Goal: Task Accomplishment & Management: Manage account settings

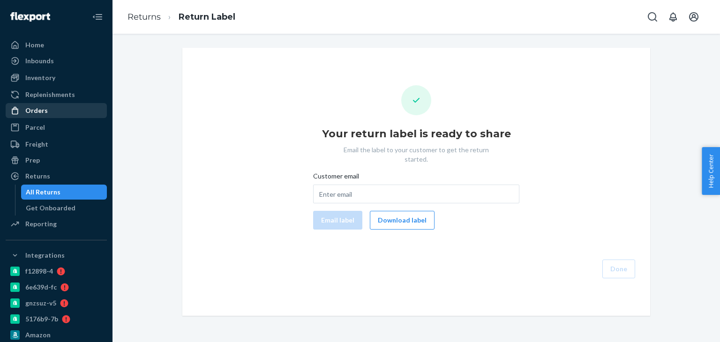
click at [37, 111] on div "Orders" at bounding box center [36, 110] width 22 height 9
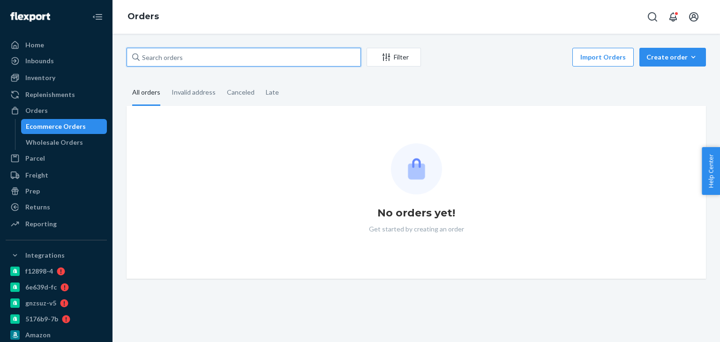
click at [178, 59] on input "text" at bounding box center [243, 57] width 234 height 19
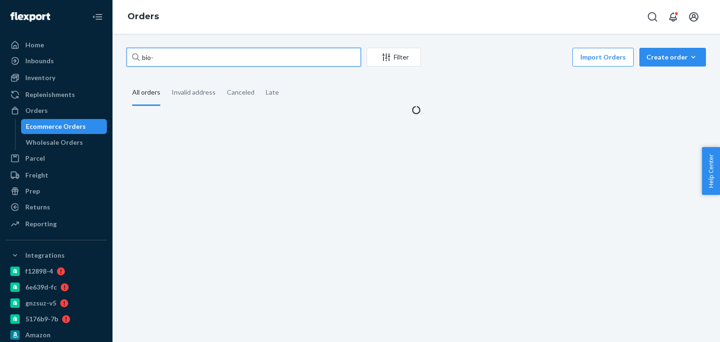
paste input "2764815"
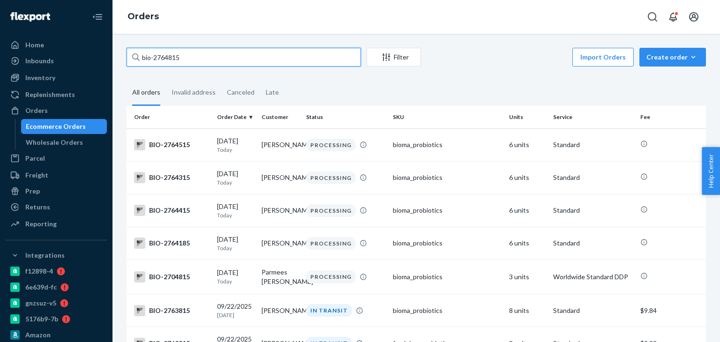
click at [182, 53] on input "bio-2764815" at bounding box center [243, 57] width 234 height 19
paste input "Erin Kupferberg"
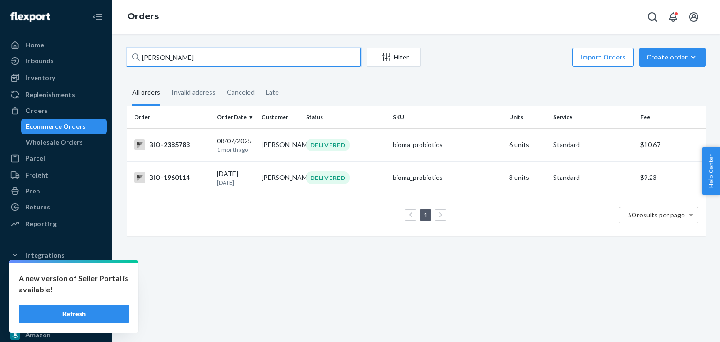
click at [165, 57] on input "Erin Kupferberg" at bounding box center [243, 57] width 234 height 19
click at [164, 57] on input "Erin Kupferberg" at bounding box center [243, 57] width 234 height 19
paste input "1128122"
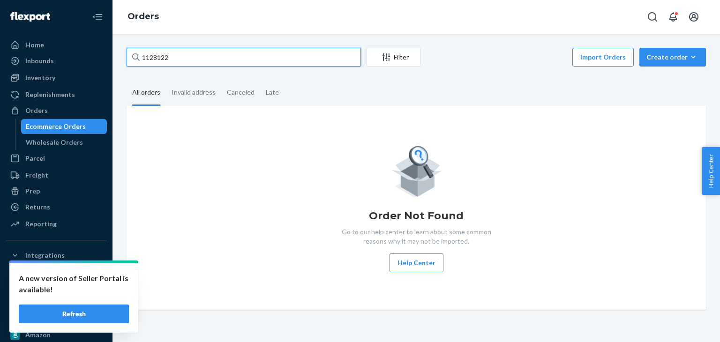
click at [157, 53] on input "1128122" at bounding box center [243, 57] width 234 height 19
click at [191, 59] on input "1128122" at bounding box center [243, 57] width 234 height 19
type input "Erin Kupferberg"
paste input "1128122"
type input "Bio-1128122"
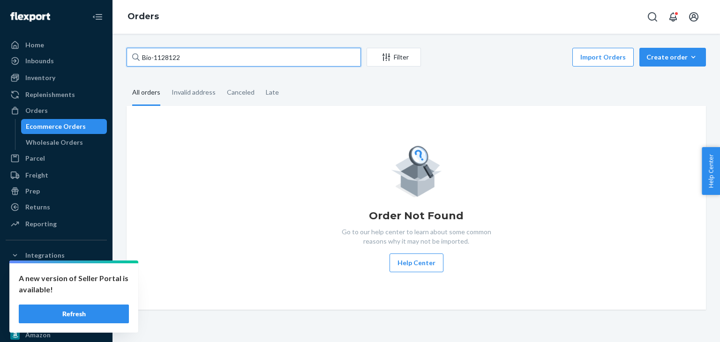
click at [191, 59] on input "Bio-1128122" at bounding box center [243, 57] width 234 height 19
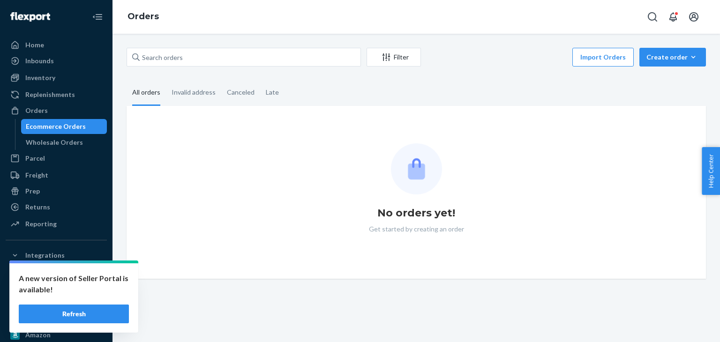
click at [101, 319] on button "Refresh" at bounding box center [74, 314] width 110 height 19
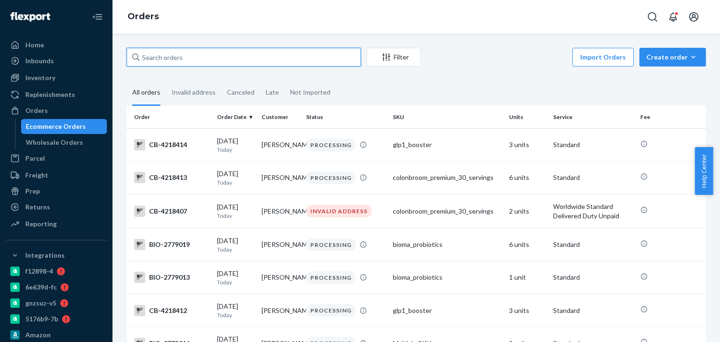
click at [169, 56] on input "text" at bounding box center [243, 57] width 234 height 19
paste input "Bio-1128122"
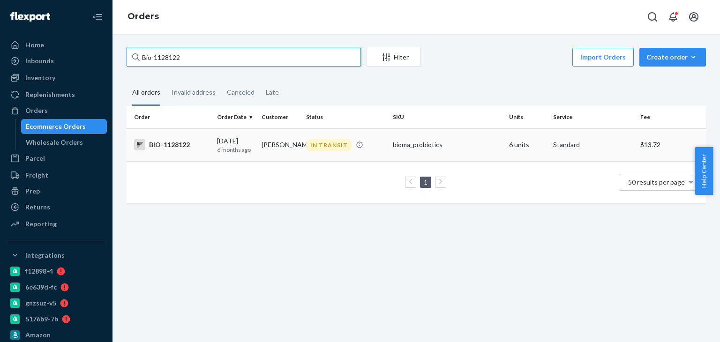
type input "Bio-1128122"
click at [170, 148] on div "BIO-1128122" at bounding box center [171, 144] width 75 height 11
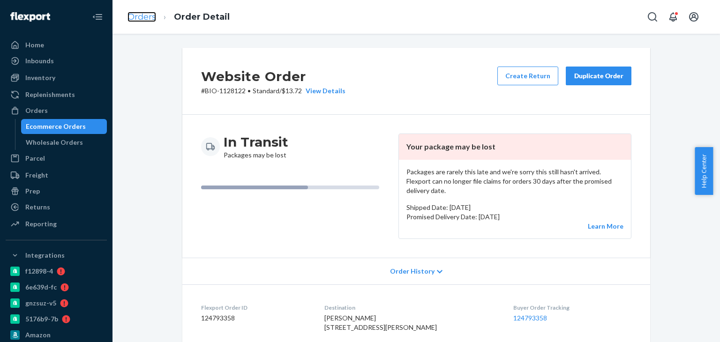
click at [138, 15] on link "Orders" at bounding box center [141, 17] width 29 height 10
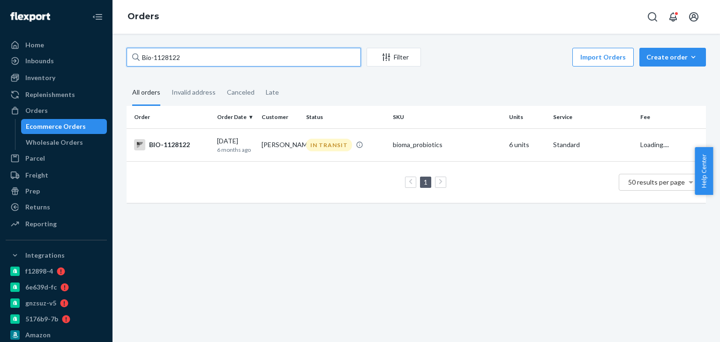
click at [177, 59] on input "Bio-1128122" at bounding box center [243, 57] width 234 height 19
paste input "2722245"
type input "Bio-2722245"
click at [170, 146] on div "BIO-2722245" at bounding box center [171, 144] width 75 height 11
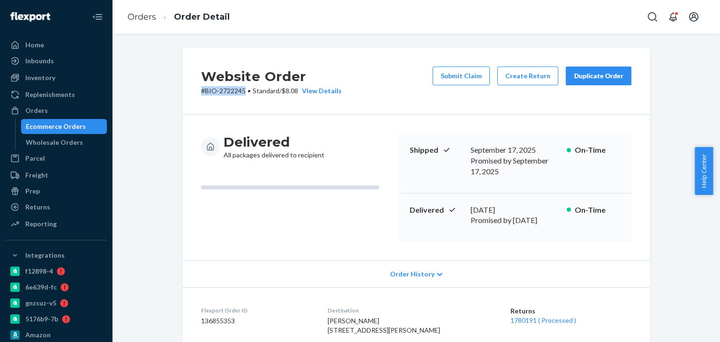
drag, startPoint x: 182, startPoint y: 100, endPoint x: 242, endPoint y: 102, distance: 59.5
click at [242, 102] on div "Website Order # BIO-2722245 • Standard / $8.08 View Details Submit Claim Create…" at bounding box center [416, 81] width 468 height 67
copy p "# BIO-2722245"
click at [528, 316] on link "1780191 ( Processed )" at bounding box center [543, 320] width 66 height 8
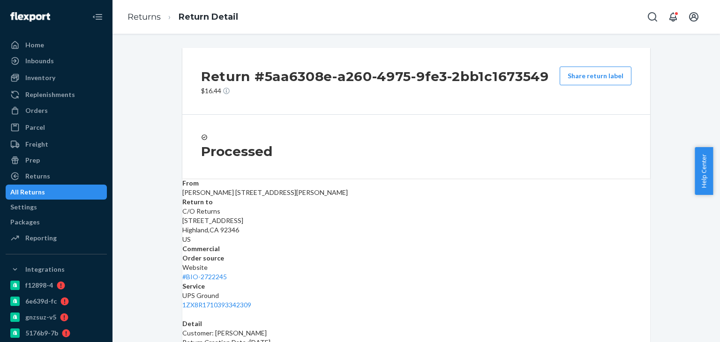
scroll to position [82, 0]
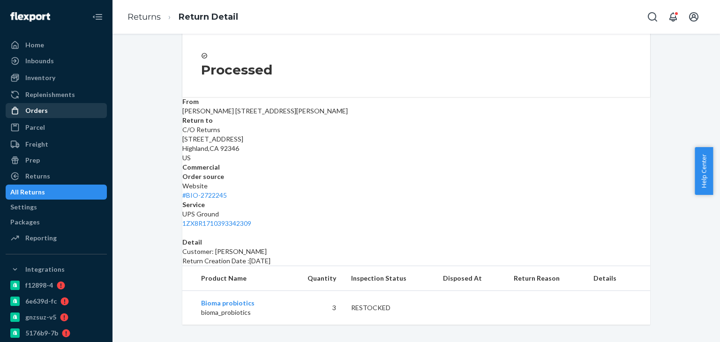
click at [67, 111] on div "Orders" at bounding box center [56, 110] width 99 height 13
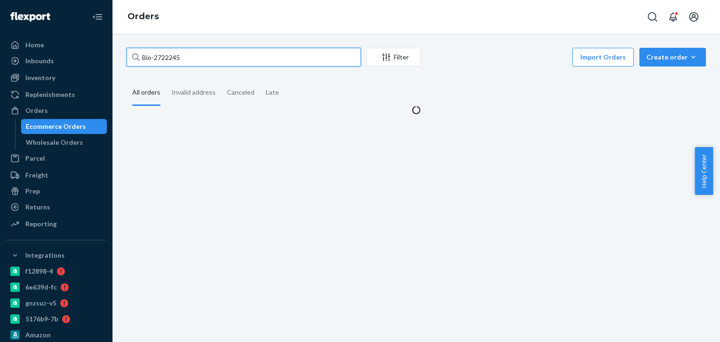
drag, startPoint x: 205, startPoint y: 57, endPoint x: 204, endPoint y: 62, distance: 5.3
click at [205, 59] on input "Bio-2722245" at bounding box center [243, 57] width 234 height 19
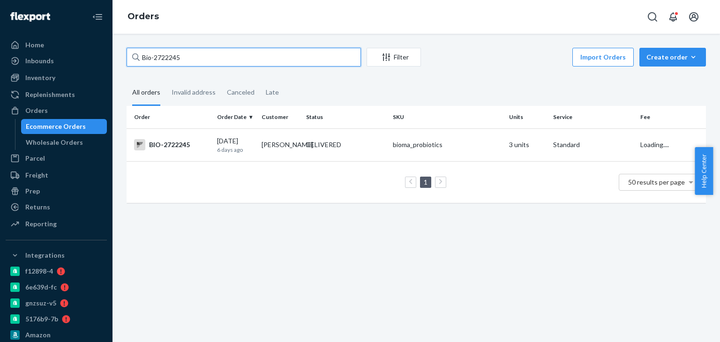
click at [204, 62] on input "Bio-2722245" at bounding box center [243, 57] width 234 height 19
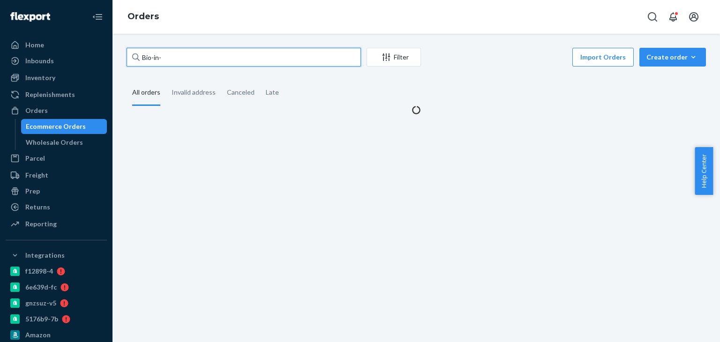
paste input "16350"
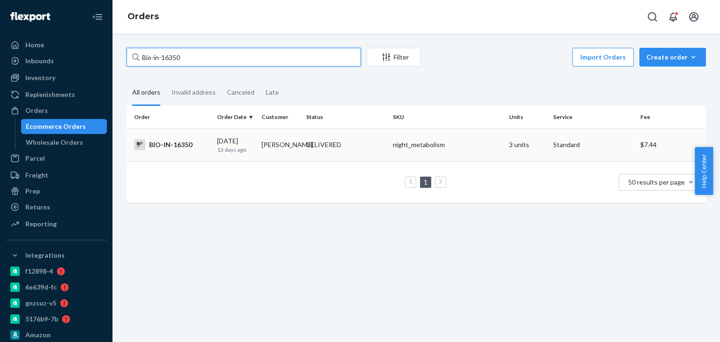
type input "Bio-in-16350"
click at [186, 143] on div "BIO-IN-16350" at bounding box center [171, 144] width 75 height 11
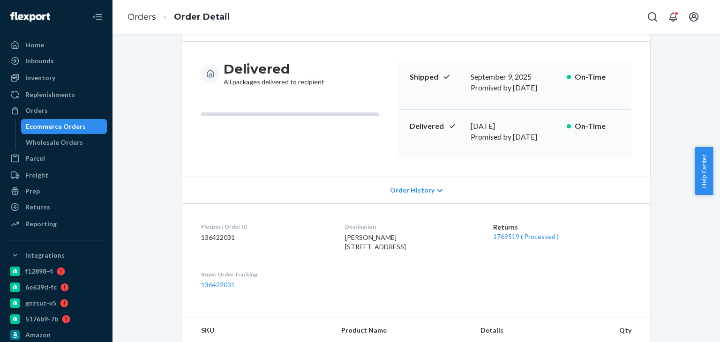
scroll to position [141, 0]
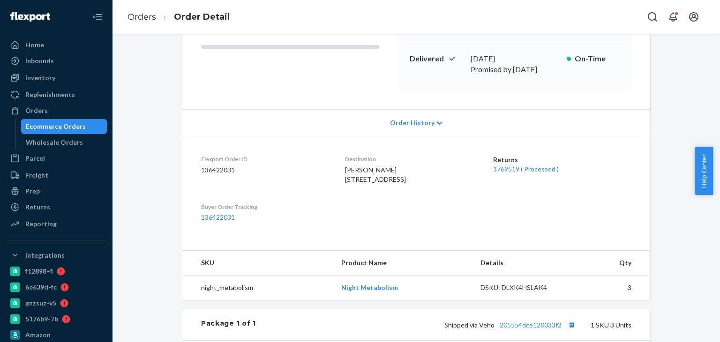
click at [514, 162] on div "Returns 1769519 ( Processed )" at bounding box center [562, 171] width 138 height 32
click at [515, 155] on div "Returns 1769519 ( Processed )" at bounding box center [562, 171] width 138 height 32
click at [509, 165] on link "1769519 ( Processed )" at bounding box center [526, 169] width 66 height 8
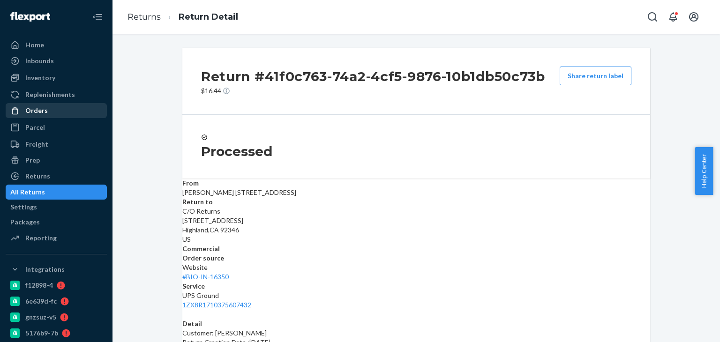
click at [60, 112] on div "Orders" at bounding box center [56, 110] width 99 height 13
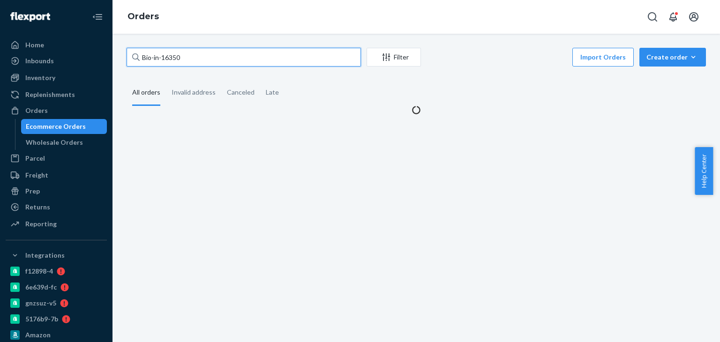
click at [171, 53] on input "Bio-in-16350" at bounding box center [243, 57] width 234 height 19
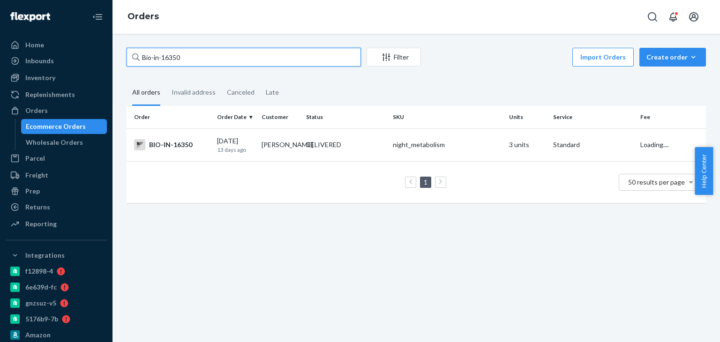
click at [171, 53] on input "Bio-in-16350" at bounding box center [243, 57] width 234 height 19
paste input "2573726"
type input "Bio-2573726"
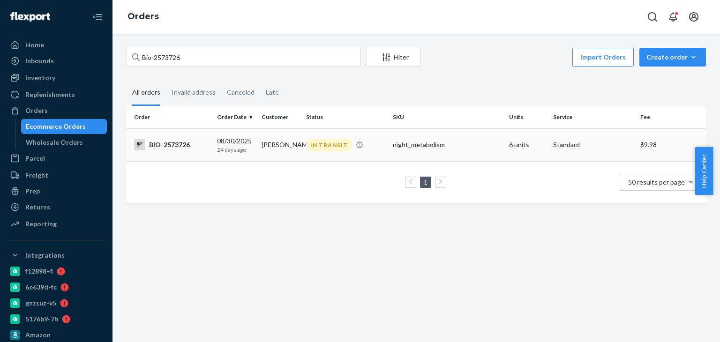
click at [173, 144] on div "BIO-2573726" at bounding box center [171, 144] width 75 height 11
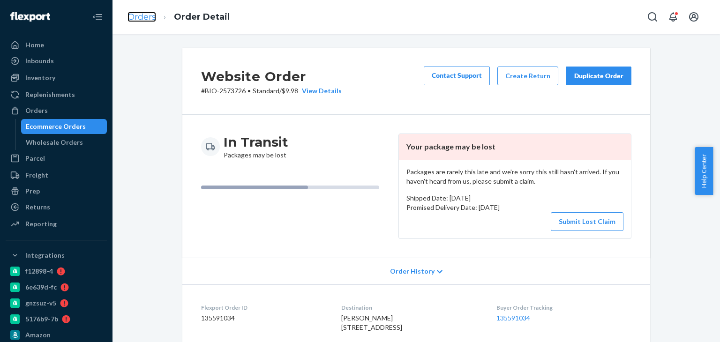
click at [139, 18] on link "Orders" at bounding box center [141, 17] width 29 height 10
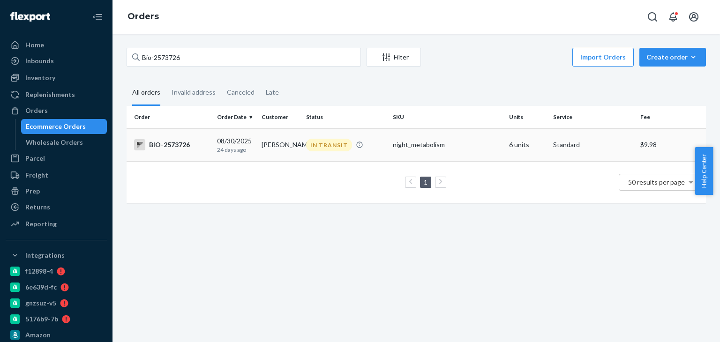
click at [195, 147] on div "BIO-2573726" at bounding box center [171, 144] width 75 height 11
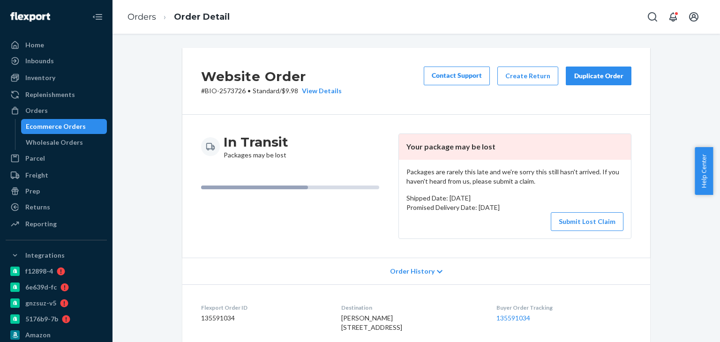
click at [356, 319] on span "[PERSON_NAME] [STREET_ADDRESS]" at bounding box center [371, 322] width 61 height 17
copy span "[PERSON_NAME]"
click at [145, 20] on link "Orders" at bounding box center [141, 17] width 29 height 10
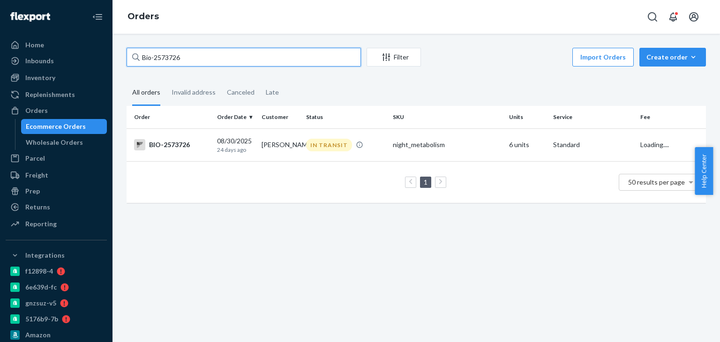
click at [181, 57] on input "Bio-2573726" at bounding box center [243, 57] width 234 height 19
paste input "[PERSON_NAME]"
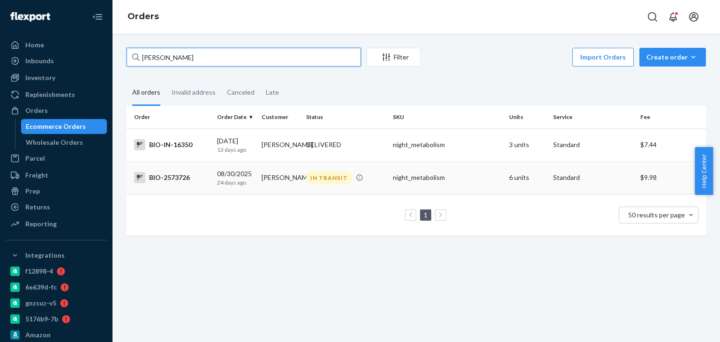
type input "[PERSON_NAME]"
click at [182, 178] on div "BIO-2573726" at bounding box center [171, 177] width 75 height 11
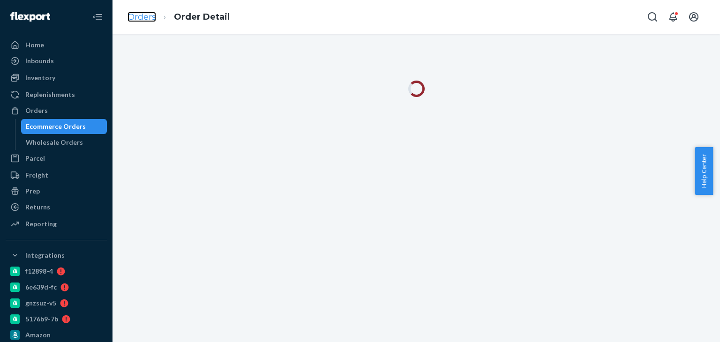
click at [143, 14] on link "Orders" at bounding box center [141, 17] width 29 height 10
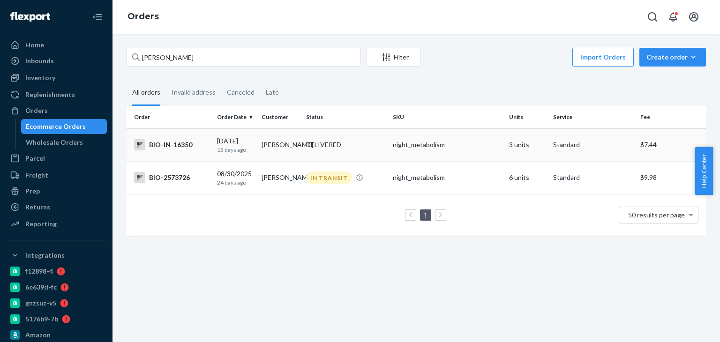
click at [165, 142] on div "BIO-IN-16350" at bounding box center [171, 144] width 75 height 11
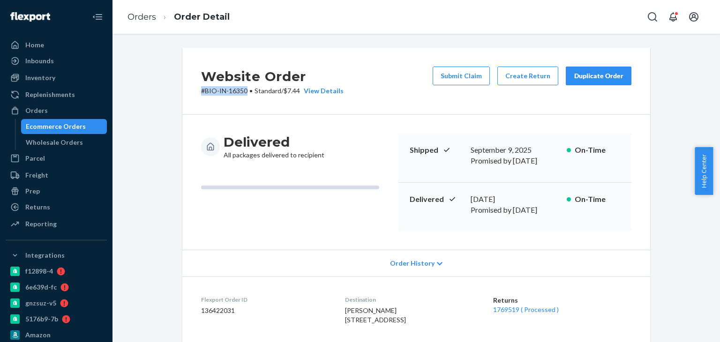
drag, startPoint x: 192, startPoint y: 96, endPoint x: 244, endPoint y: 94, distance: 52.0
click at [244, 94] on div "Website Order # BIO-IN-16350 • Standard / $7.44 View Details Submit Claim Creat…" at bounding box center [416, 81] width 468 height 67
copy p "# BIO-IN-16350"
click at [142, 22] on li "Orders" at bounding box center [141, 17] width 29 height 12
click at [142, 18] on link "Orders" at bounding box center [141, 17] width 29 height 10
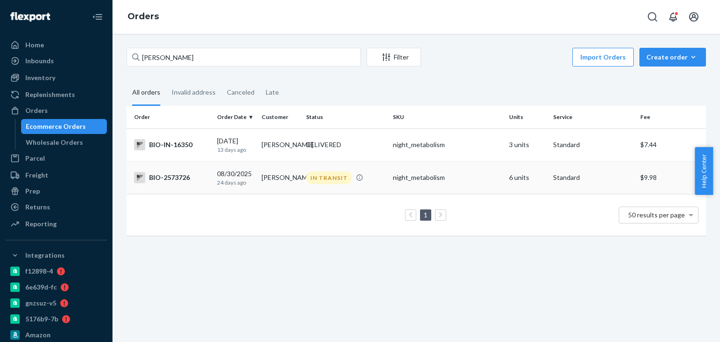
click at [163, 171] on td "BIO-2573726" at bounding box center [169, 177] width 87 height 33
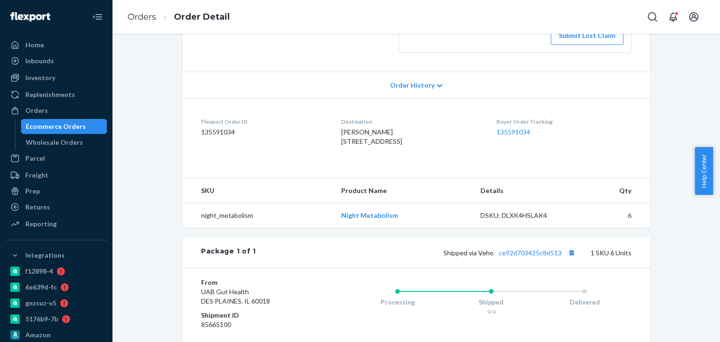
scroll to position [94, 0]
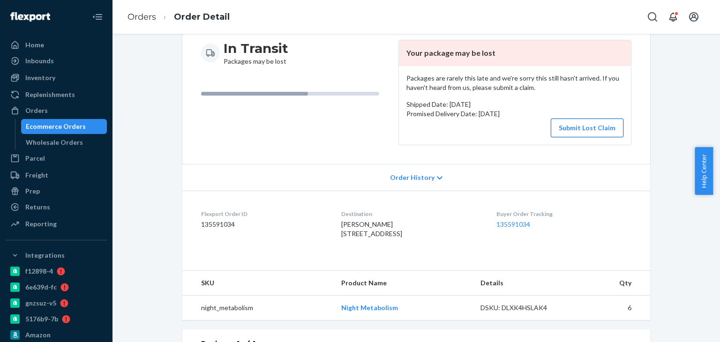
click at [571, 130] on button "Submit Lost Claim" at bounding box center [586, 128] width 73 height 19
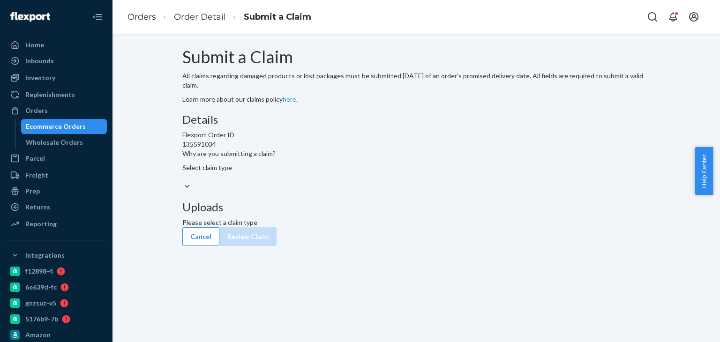
click at [318, 182] on div "Select claim type" at bounding box center [416, 172] width 468 height 19
click at [183, 182] on input "Why are you submitting a claim? Select claim type" at bounding box center [182, 176] width 1 height 9
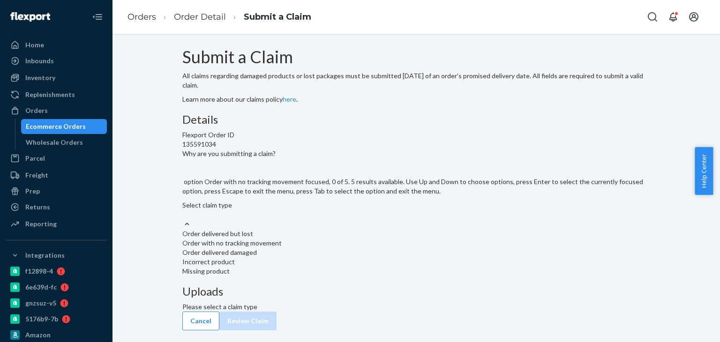
click at [325, 248] on div "Order with no tracking movement" at bounding box center [416, 242] width 468 height 9
click at [183, 219] on input "Why are you submitting a claim? option Order with no tracking movement focused,…" at bounding box center [182, 214] width 1 height 9
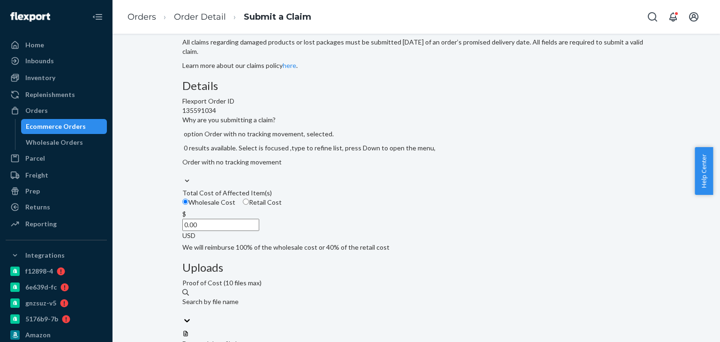
scroll to position [34, 0]
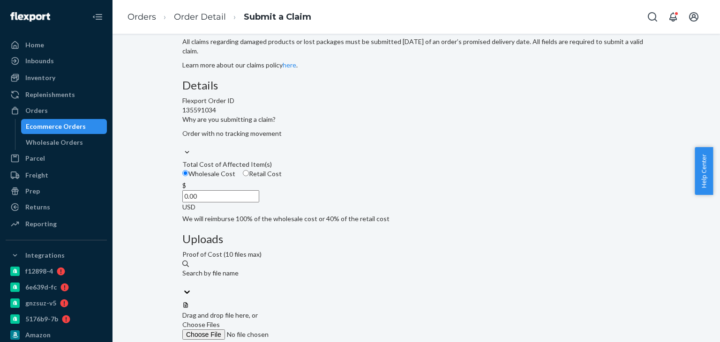
click at [259, 202] on input "0.00" at bounding box center [220, 196] width 77 height 12
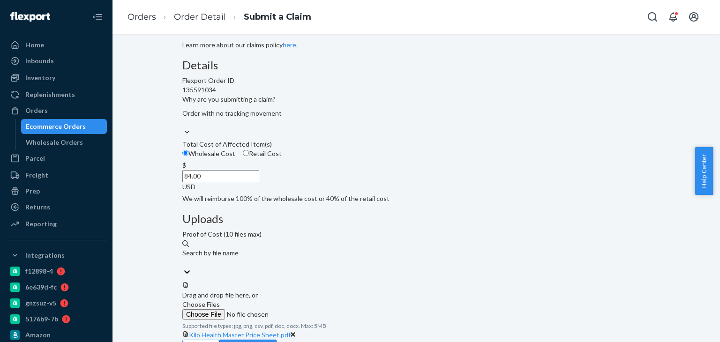
type input "84.00"
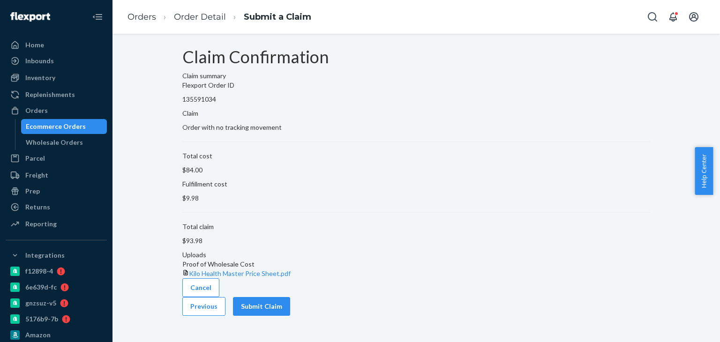
scroll to position [16, 0]
click at [290, 316] on button "Submit Claim" at bounding box center [261, 306] width 57 height 19
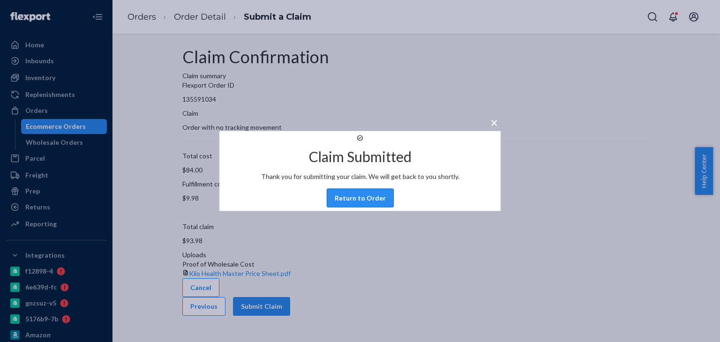
click at [349, 208] on button "Return to Order" at bounding box center [360, 198] width 67 height 19
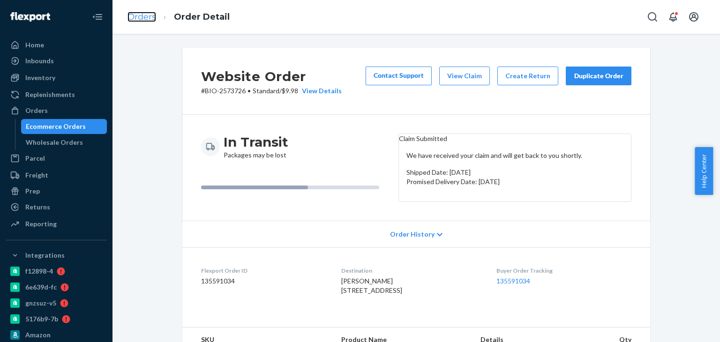
click at [140, 13] on link "Orders" at bounding box center [141, 17] width 29 height 10
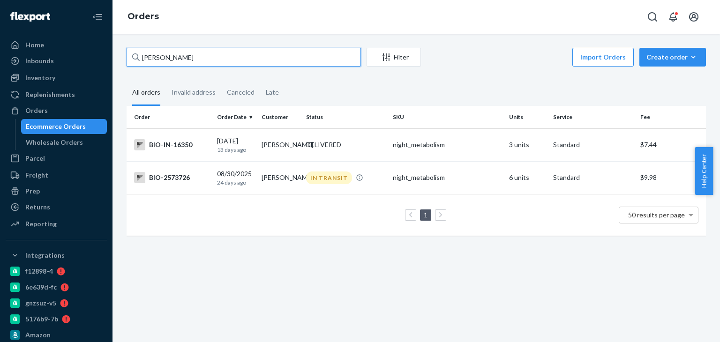
click at [187, 60] on input "[PERSON_NAME]" at bounding box center [243, 57] width 234 height 19
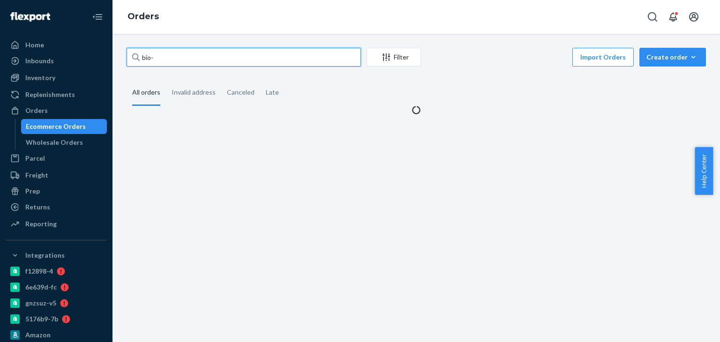
paste input "2584057"
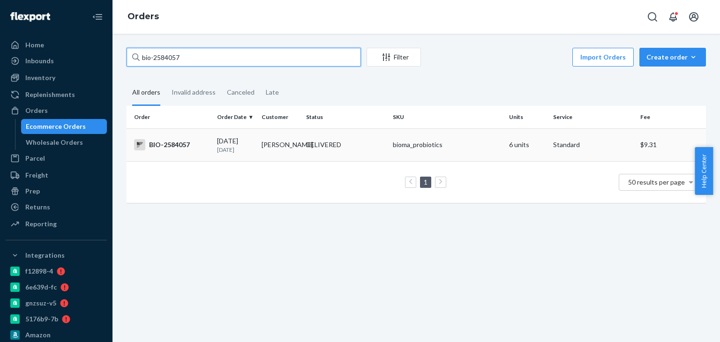
type input "bio-2584057"
click at [174, 148] on div "BIO-2584057" at bounding box center [171, 144] width 75 height 11
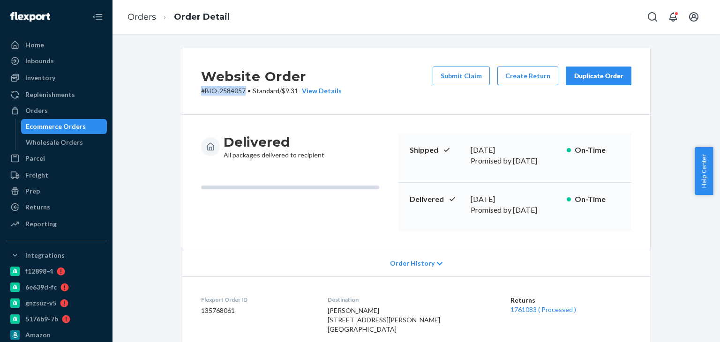
drag, startPoint x: 186, startPoint y: 93, endPoint x: 243, endPoint y: 91, distance: 57.2
click at [243, 91] on div "Website Order # BIO-2584057 • Standard / $9.31 View Details Submit Claim Create…" at bounding box center [416, 81] width 468 height 67
copy p "# BIO-2584057"
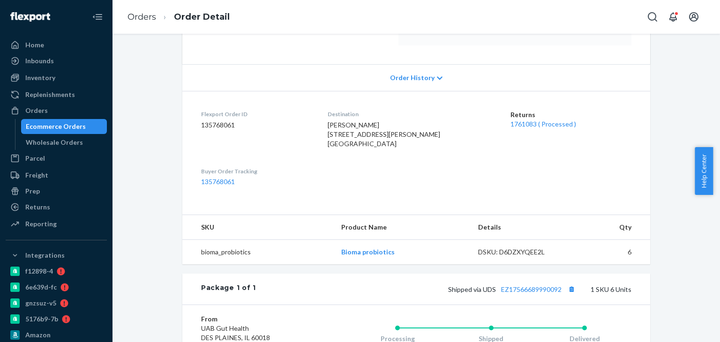
scroll to position [187, 0]
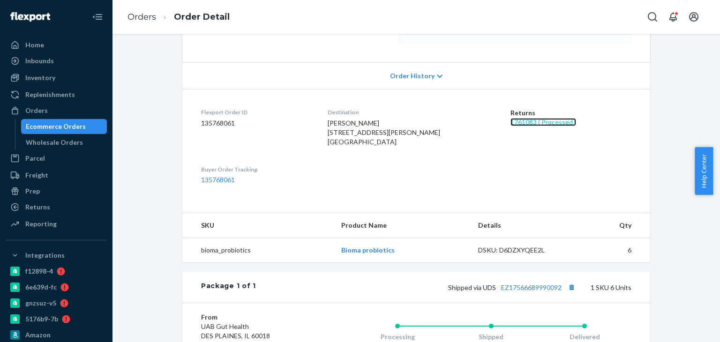
click at [512, 118] on link "1761083 ( Processed )" at bounding box center [543, 122] width 66 height 8
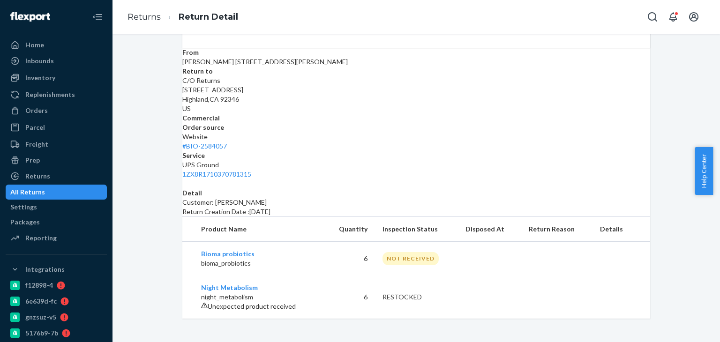
scroll to position [84, 0]
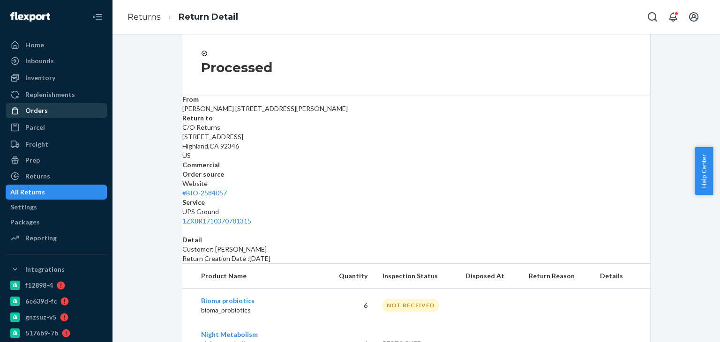
click at [45, 109] on div "Orders" at bounding box center [36, 110] width 22 height 9
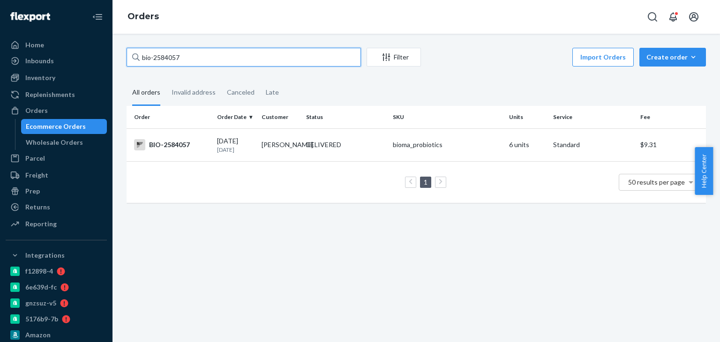
click at [207, 62] on input "bio-2584057" at bounding box center [243, 57] width 234 height 19
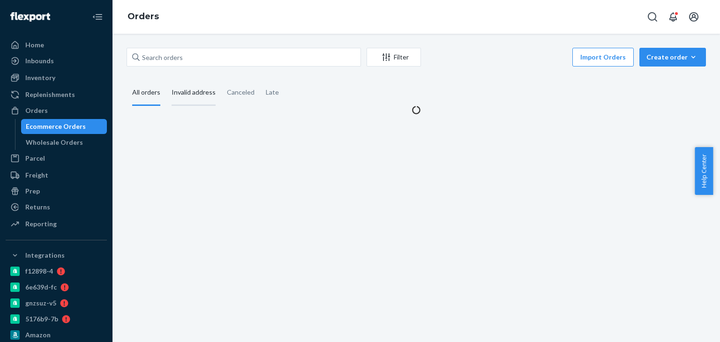
click at [205, 86] on div "Invalid address" at bounding box center [193, 93] width 44 height 26
click at [166, 80] on input "Invalid address" at bounding box center [166, 80] width 0 height 0
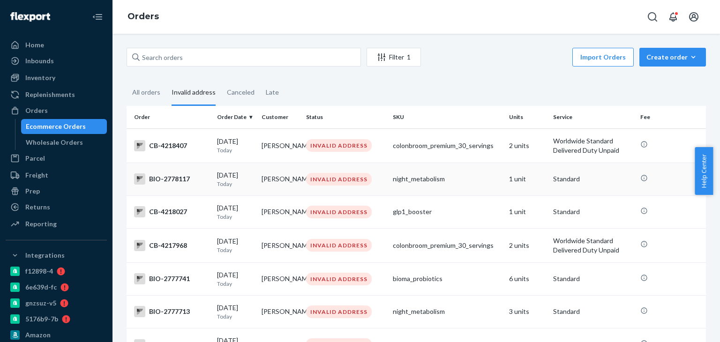
click at [169, 179] on div "BIO-2778117" at bounding box center [171, 178] width 75 height 11
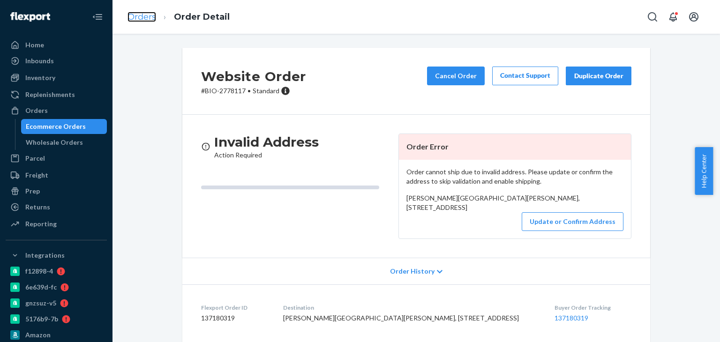
click at [140, 14] on link "Orders" at bounding box center [141, 17] width 29 height 10
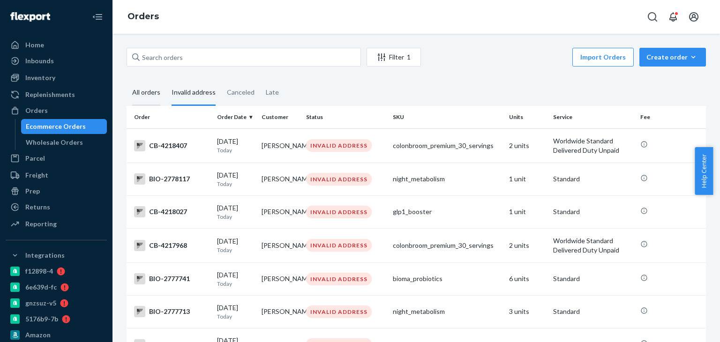
click at [141, 87] on div "All orders" at bounding box center [146, 93] width 28 height 26
click at [126, 80] on input "All orders" at bounding box center [126, 80] width 0 height 0
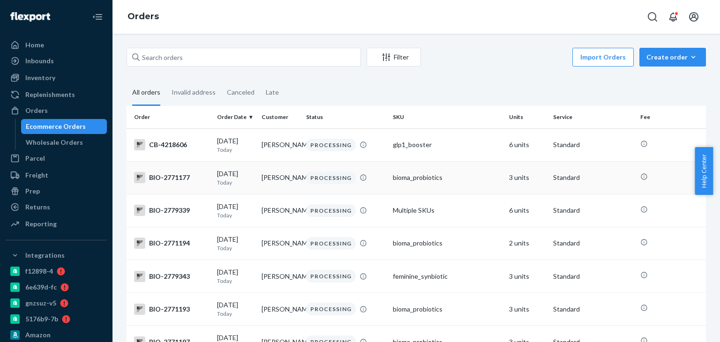
click at [171, 182] on div "BIO-2771177" at bounding box center [171, 177] width 75 height 11
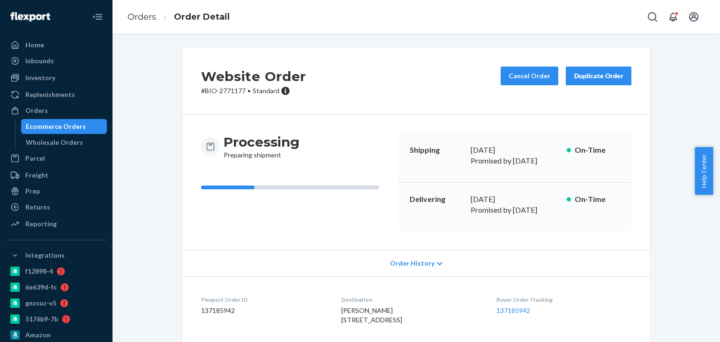
click at [206, 87] on p "# BIO-2771177 • Standard" at bounding box center [253, 90] width 105 height 9
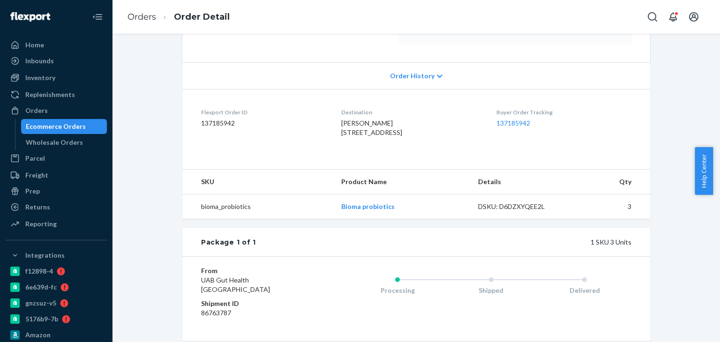
scroll to position [249, 0]
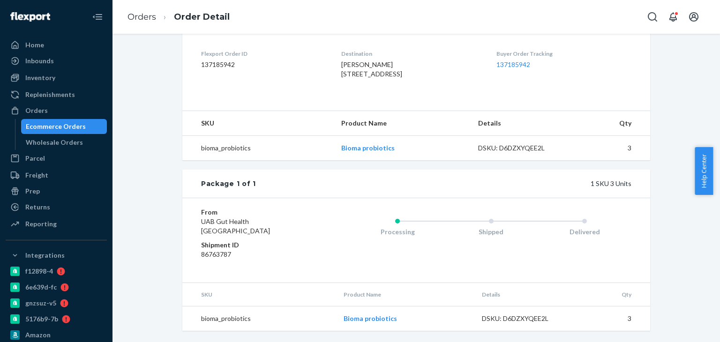
drag, startPoint x: 196, startPoint y: 212, endPoint x: 276, endPoint y: 230, distance: 82.4
click at [291, 235] on div "From UAB Gut Health [GEOGRAPHIC_DATA] Shipment ID 86763787 Processing Shipped D…" at bounding box center [416, 240] width 468 height 85
click at [267, 226] on dd "UAB Gut Health [GEOGRAPHIC_DATA]" at bounding box center [257, 226] width 112 height 19
click at [267, 226] on span "UAB Gut Health [GEOGRAPHIC_DATA]" at bounding box center [235, 225] width 69 height 17
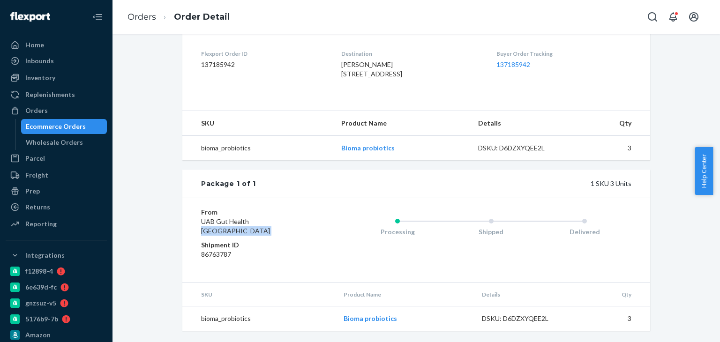
click at [267, 226] on span "UAB Gut Health [GEOGRAPHIC_DATA]" at bounding box center [235, 225] width 69 height 17
click at [266, 190] on div "Package 1 of 1 1 SKU 3 Units" at bounding box center [416, 184] width 468 height 28
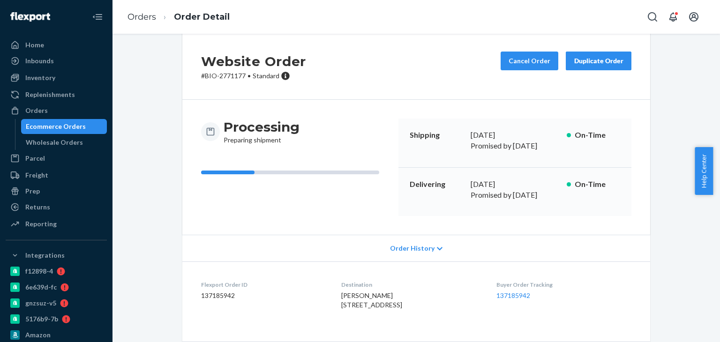
scroll to position [0, 0]
